Goal: Task Accomplishment & Management: Manage account settings

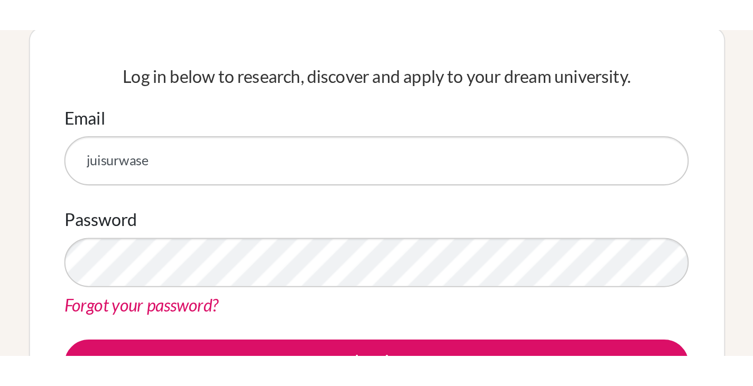
scroll to position [101, 0]
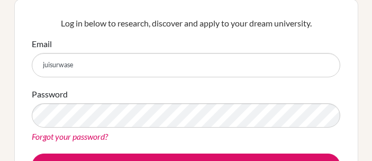
type input "juisurwase"
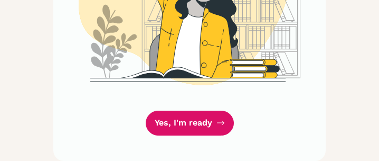
scroll to position [351, 0]
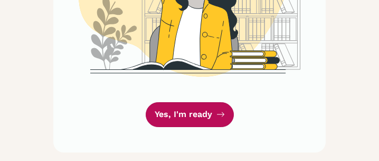
click at [193, 117] on link "Yes, I'm ready" at bounding box center [190, 114] width 88 height 25
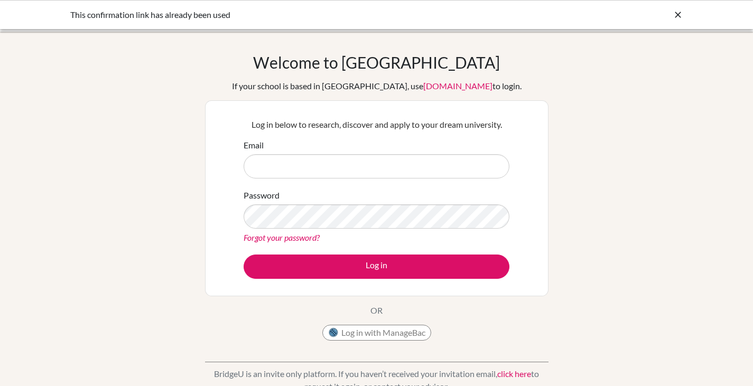
click at [394, 171] on input "Email" at bounding box center [377, 166] width 266 height 24
click at [272, 236] on link "Forgot your password?" at bounding box center [282, 238] width 76 height 10
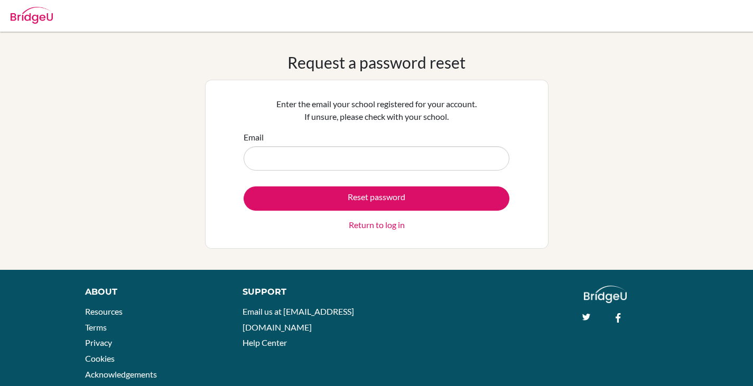
click at [311, 156] on input "Email" at bounding box center [377, 158] width 266 height 24
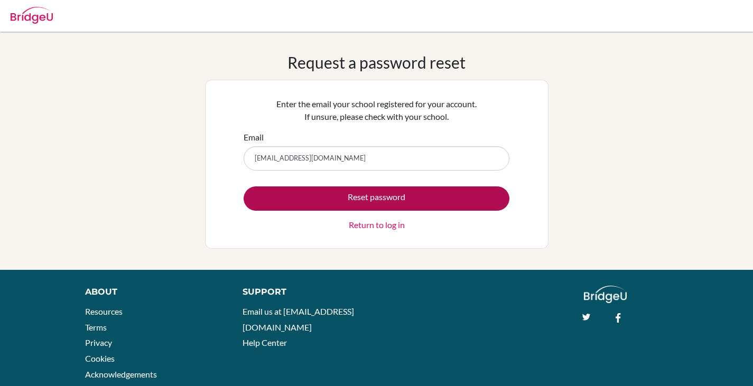
type input "juisurwase9@gmail.com"
click at [442, 202] on button "Reset password" at bounding box center [377, 199] width 266 height 24
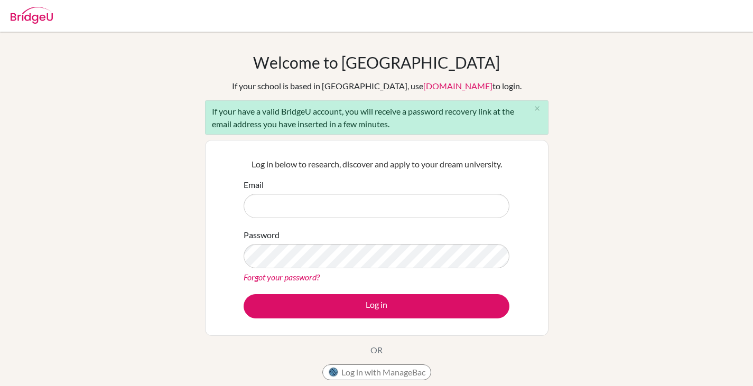
click at [465, 52] on div "Welcome to BridgeU If your school is based in China, use app.bridge-u.com.cn to…" at bounding box center [376, 246] width 753 height 428
click at [423, 86] on link "[DOMAIN_NAME]" at bounding box center [457, 86] width 69 height 10
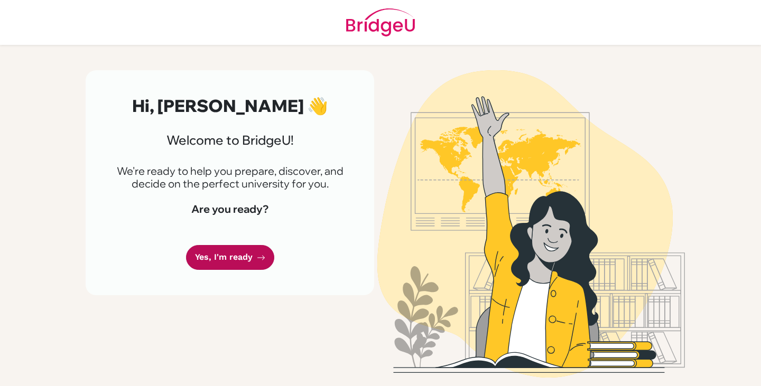
click at [245, 255] on link "Yes, I'm ready" at bounding box center [230, 257] width 88 height 25
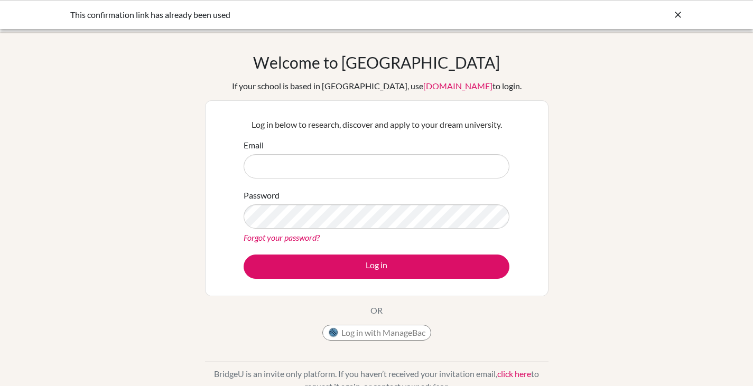
click at [531, 108] on div "Log in below to research, discover and apply to your dream university. Email Pa…" at bounding box center [377, 198] width 344 height 196
click at [335, 163] on input "Email" at bounding box center [377, 166] width 266 height 24
click at [550, 104] on div "Welcome to [GEOGRAPHIC_DATA] If your school is based in [GEOGRAPHIC_DATA], use …" at bounding box center [376, 226] width 753 height 346
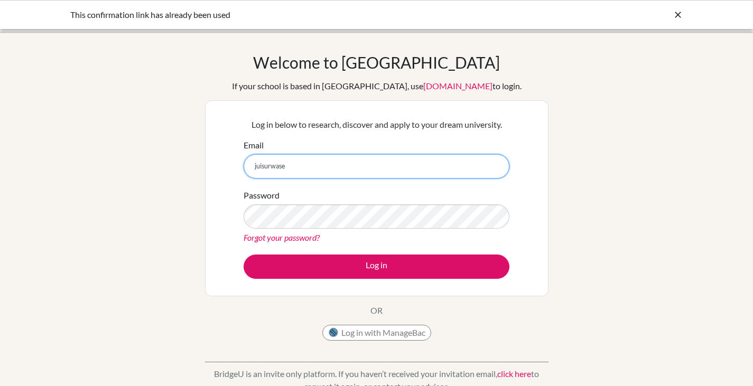
click at [322, 166] on input "juisurwase" at bounding box center [377, 166] width 266 height 24
click at [301, 169] on input "[EMAIL_ADDRESS][DOMAIN_NAME]" at bounding box center [377, 166] width 266 height 24
drag, startPoint x: 410, startPoint y: 162, endPoint x: 235, endPoint y: 155, distance: 174.5
click at [235, 155] on div "Log in below to research, discover and apply to your dream university. Email [E…" at bounding box center [377, 198] width 344 height 196
type input "[EMAIL_ADDRESS][DOMAIN_NAME]"
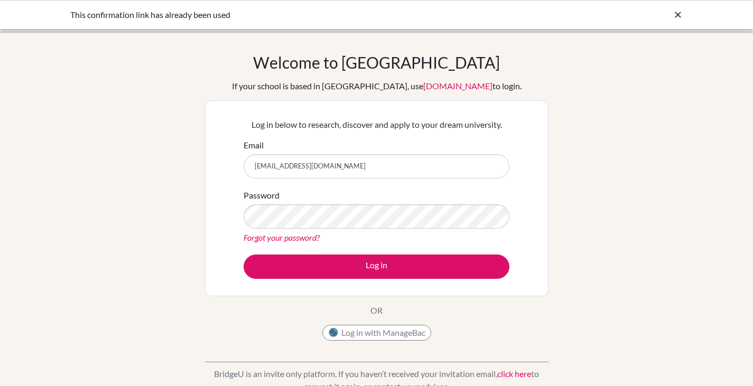
click at [299, 242] on link "Forgot your password?" at bounding box center [282, 238] width 76 height 10
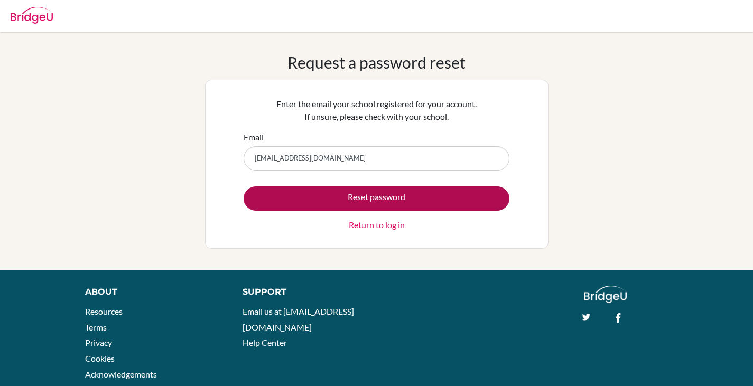
type input "juisurwase.stu@npsinternational.edu.sg"
click at [332, 193] on button "Reset password" at bounding box center [377, 199] width 266 height 24
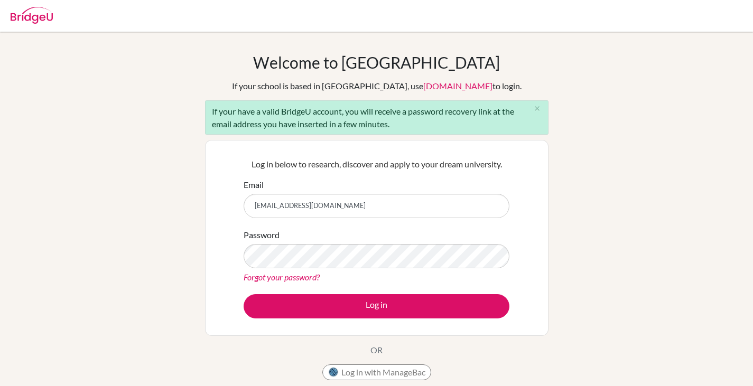
type input "[EMAIL_ADDRESS][DOMAIN_NAME]"
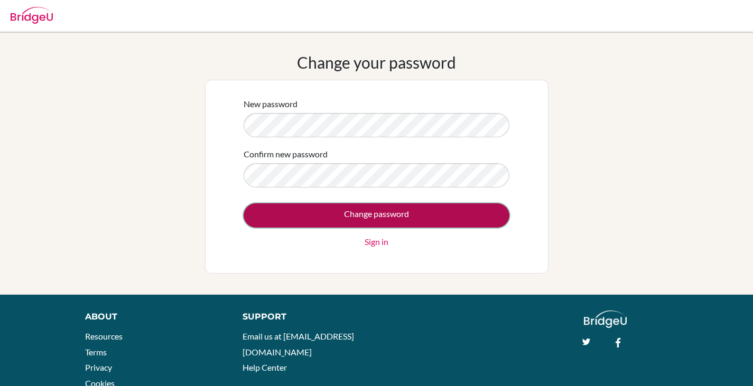
click at [419, 214] on input "Change password" at bounding box center [377, 215] width 266 height 24
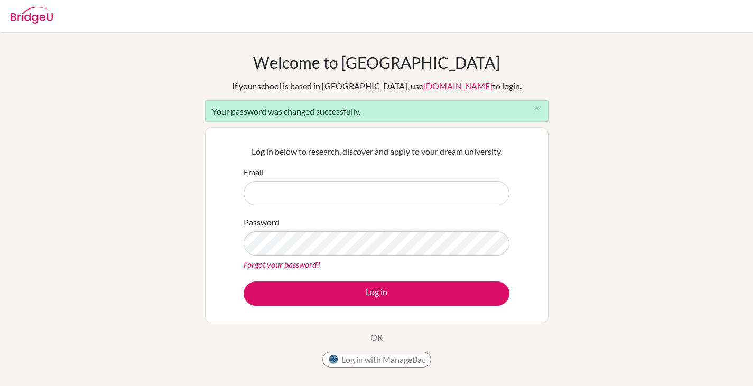
drag, startPoint x: 0, startPoint y: 0, endPoint x: 415, endPoint y: 189, distance: 456.4
click at [415, 189] on input "Email" at bounding box center [377, 193] width 266 height 24
type input "[EMAIL_ADDRESS][DOMAIN_NAME]"
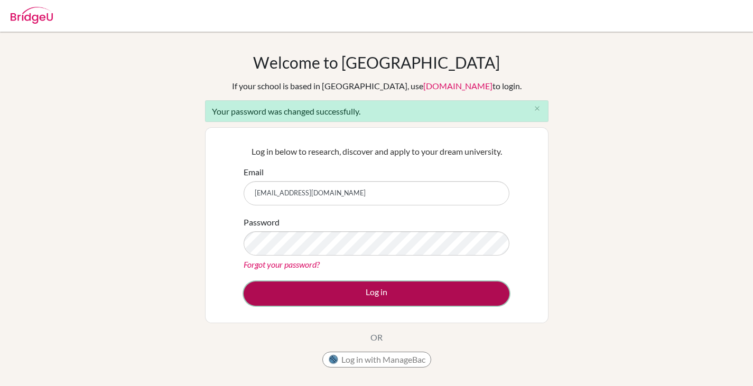
click at [343, 287] on button "Log in" at bounding box center [377, 294] width 266 height 24
